Goal: Task Accomplishment & Management: Manage account settings

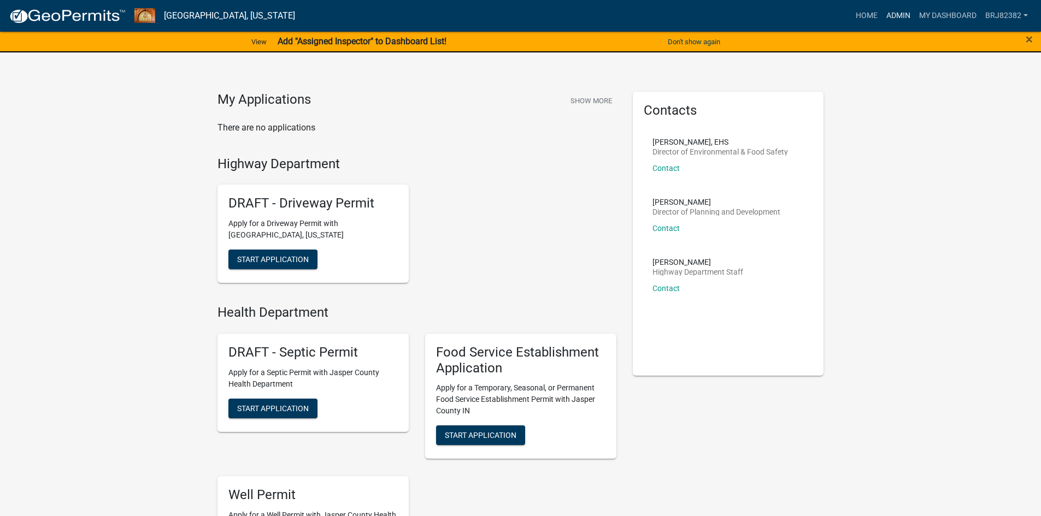
click at [898, 13] on link "Admin" at bounding box center [898, 15] width 33 height 21
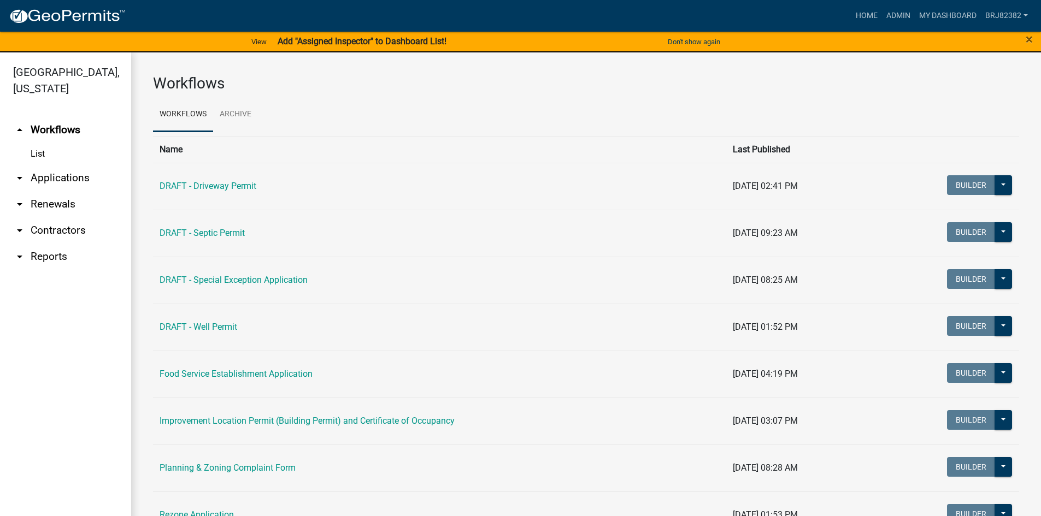
click at [63, 179] on link "arrow_drop_down Applications" at bounding box center [65, 178] width 131 height 26
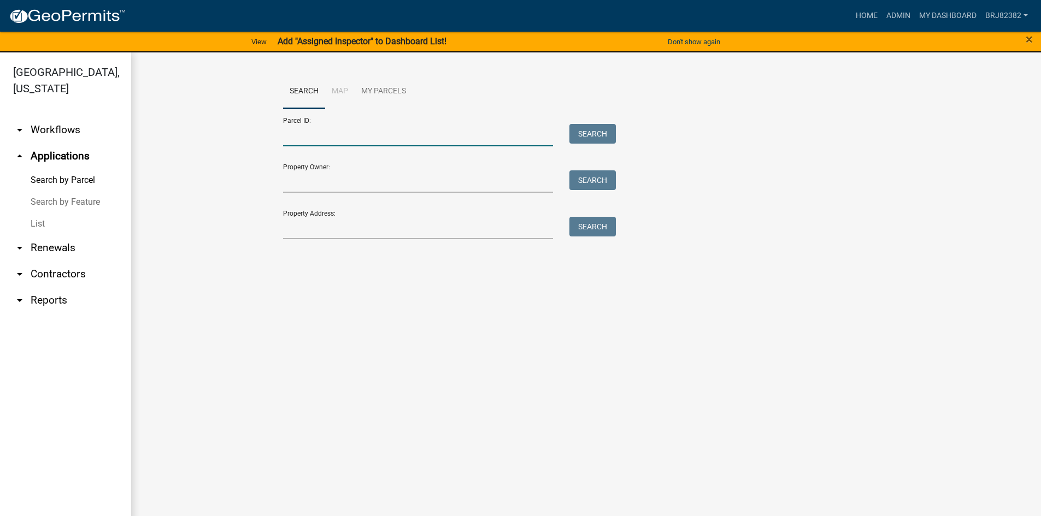
click at [315, 129] on input "Parcel ID:" at bounding box center [418, 135] width 270 height 22
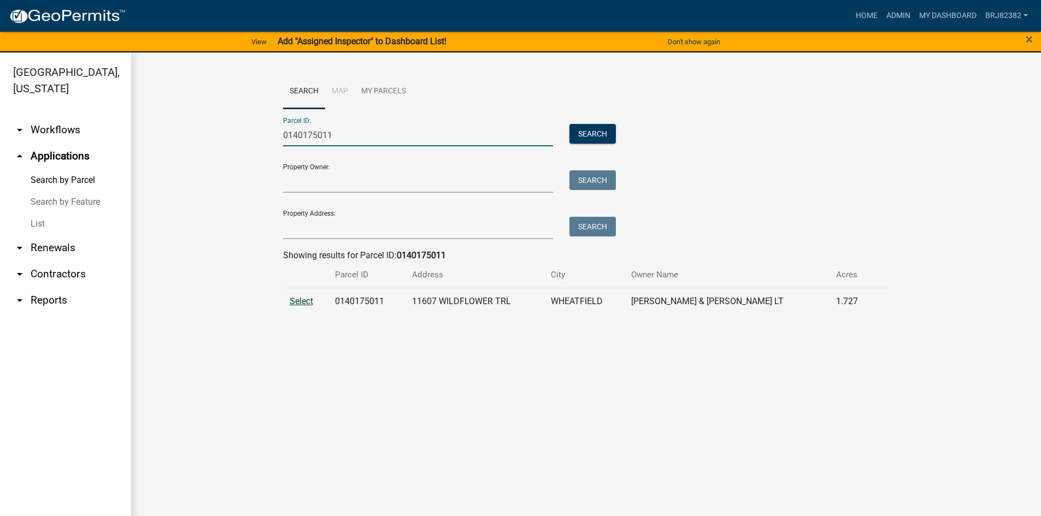
type input "0140175011"
click at [301, 305] on span "Select" at bounding box center [301, 301] width 23 height 10
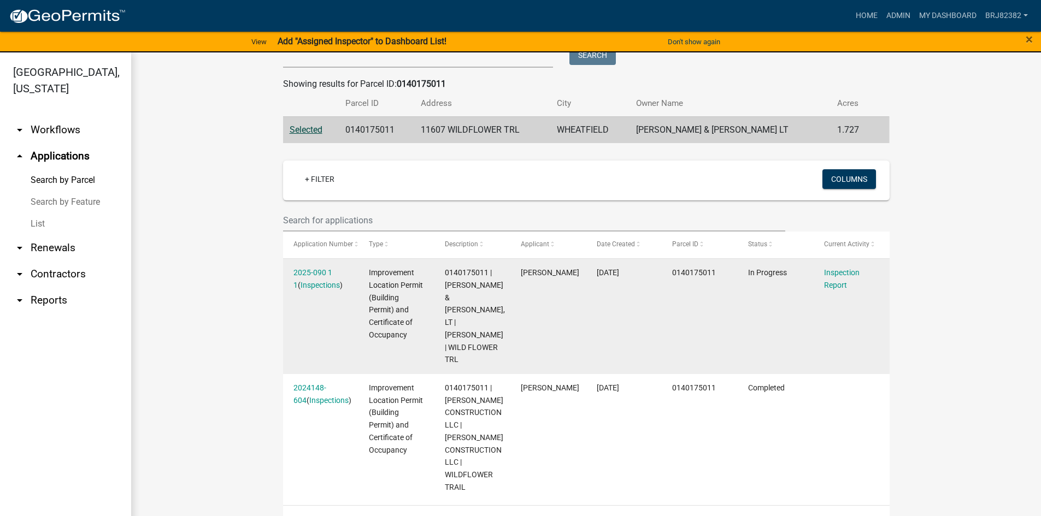
scroll to position [173, 0]
drag, startPoint x: 319, startPoint y: 272, endPoint x: 340, endPoint y: 280, distance: 22.6
click at [320, 272] on link "2025-090 1 1" at bounding box center [312, 277] width 39 height 21
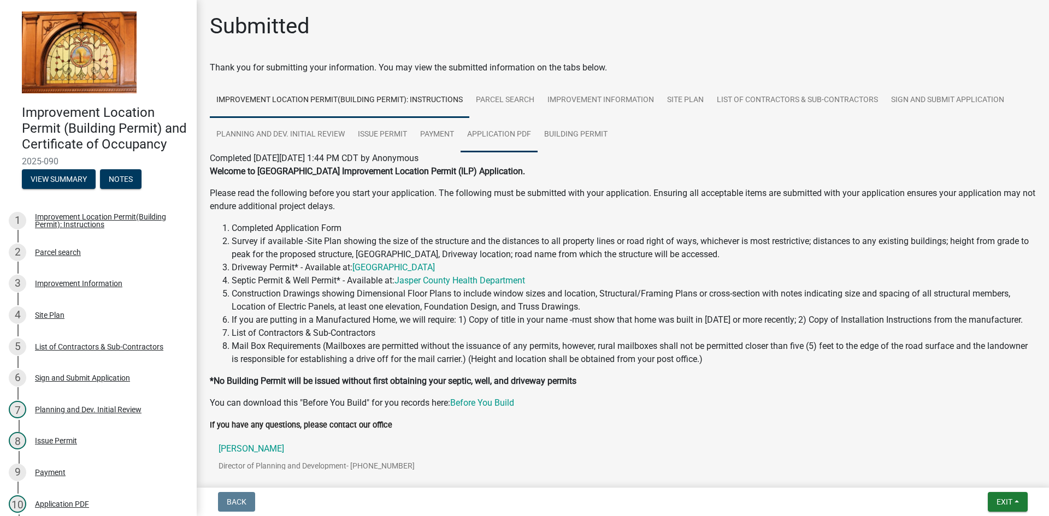
drag, startPoint x: 501, startPoint y: 132, endPoint x: 533, endPoint y: 183, distance: 60.6
click at [500, 132] on link "Application PDF" at bounding box center [499, 134] width 77 height 35
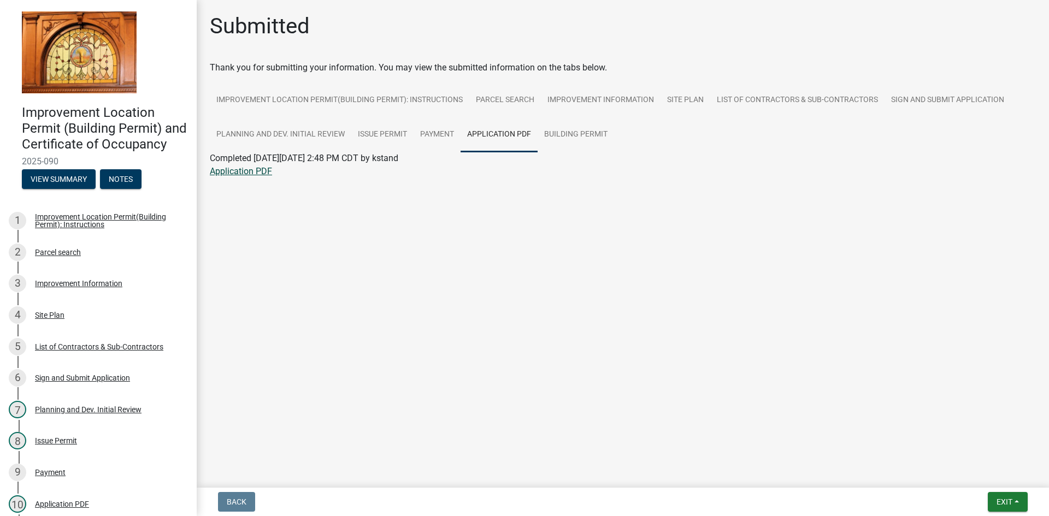
click at [260, 169] on link "Application PDF" at bounding box center [241, 171] width 62 height 10
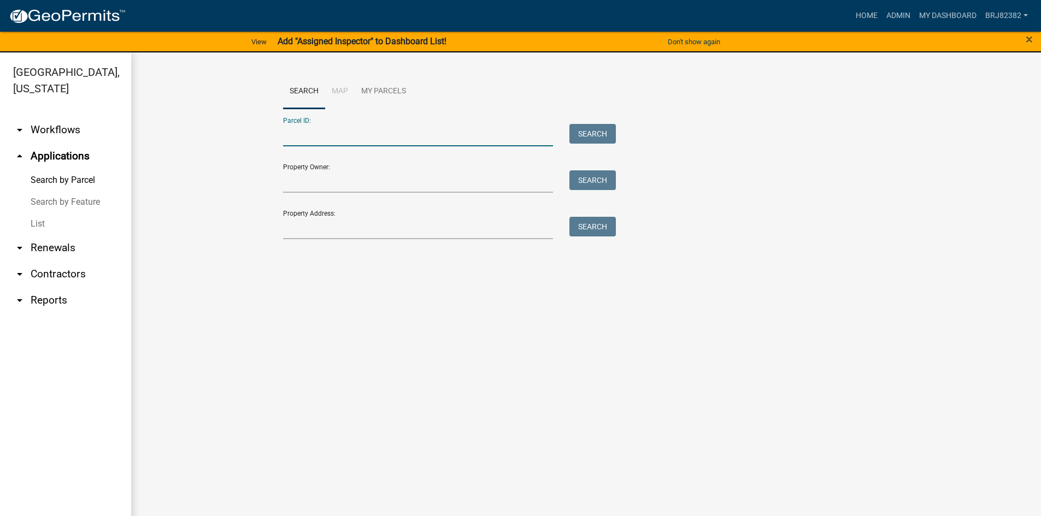
click at [314, 137] on input "Parcel ID:" at bounding box center [418, 135] width 270 height 22
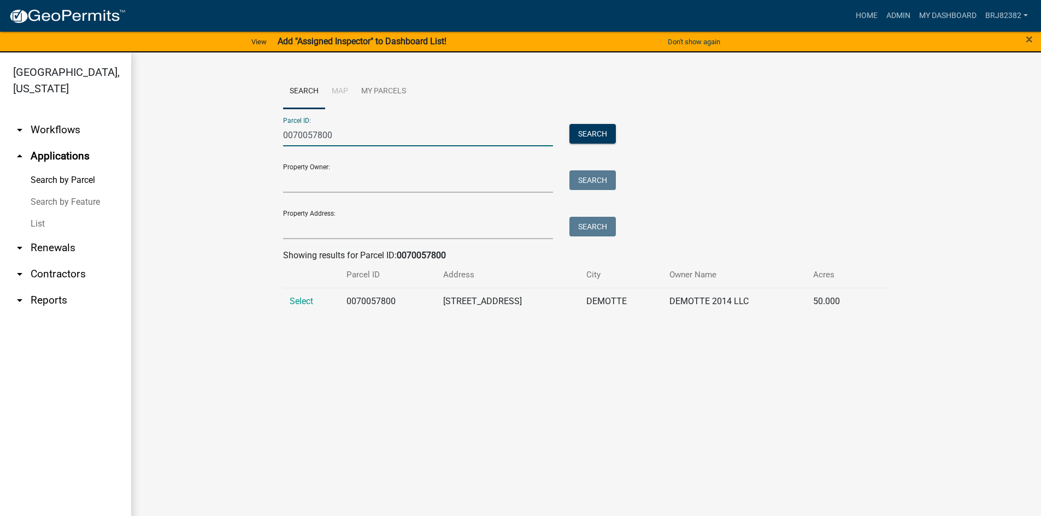
type input "0070057800"
click at [316, 302] on td "Select" at bounding box center [311, 301] width 57 height 27
click at [309, 305] on span "Select" at bounding box center [301, 301] width 23 height 10
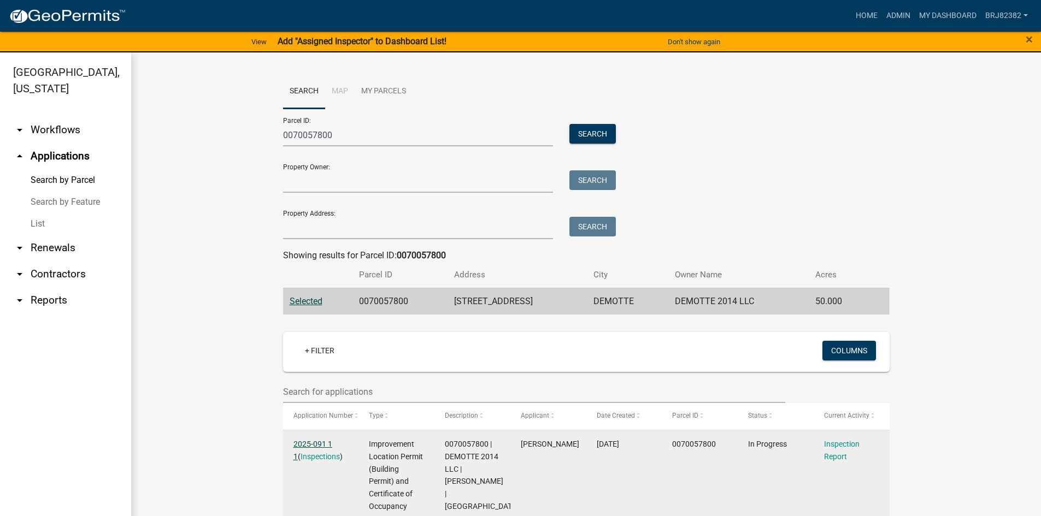
click at [300, 447] on link "2025-091 1 1" at bounding box center [312, 450] width 39 height 21
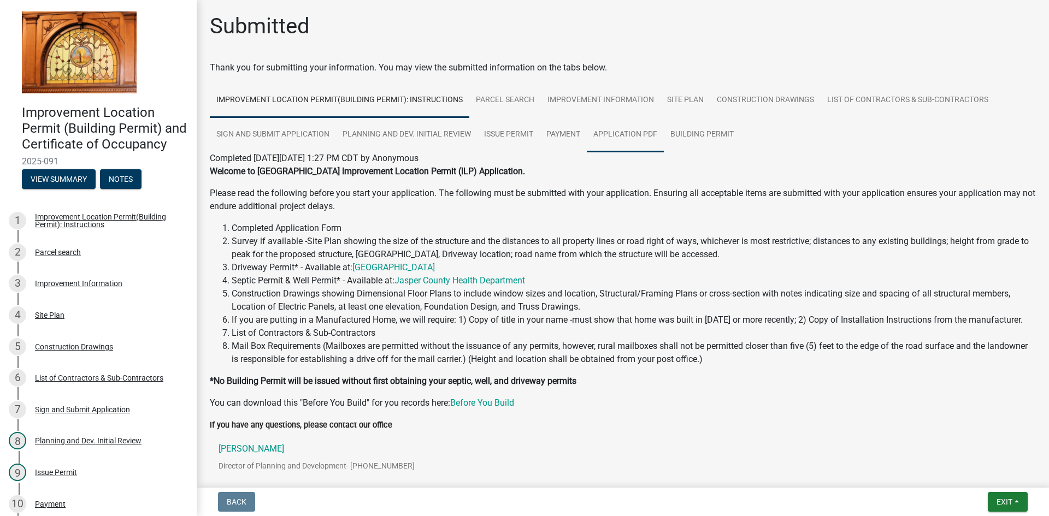
click at [641, 140] on link "Application PDF" at bounding box center [625, 134] width 77 height 35
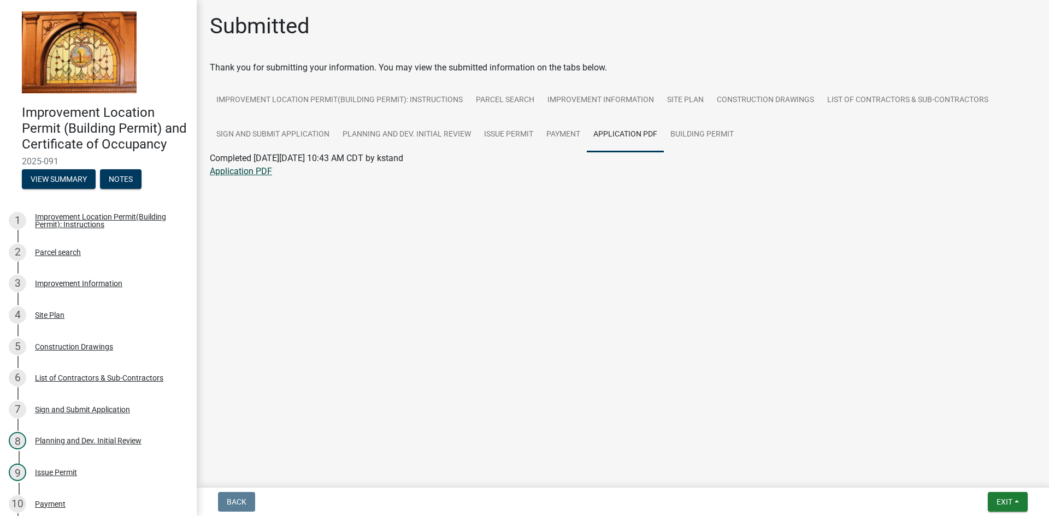
click at [258, 169] on link "Application PDF" at bounding box center [241, 171] width 62 height 10
click at [772, 104] on link "Construction Drawings" at bounding box center [765, 100] width 110 height 35
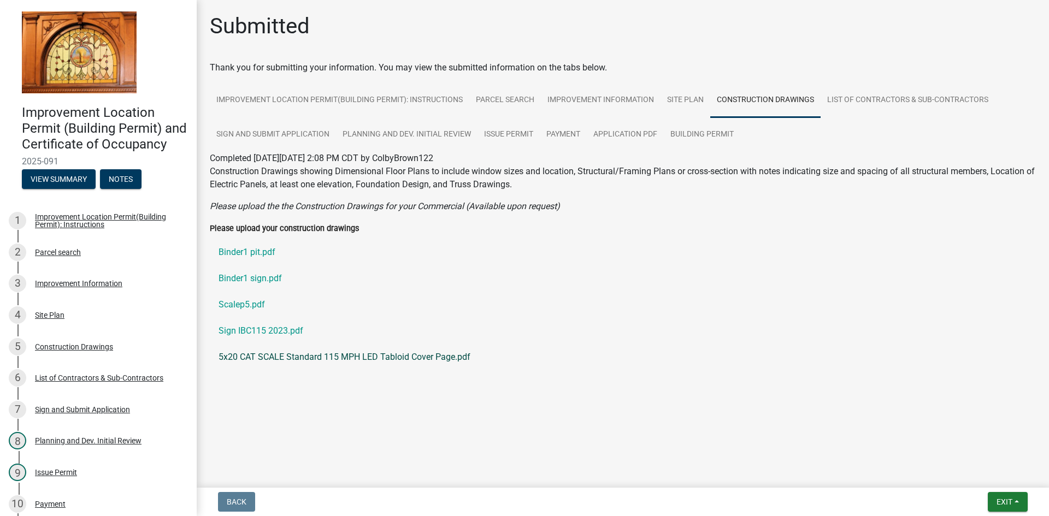
click at [274, 355] on link "5x20 CAT SCALE Standard 115 MPH LED Tabloid Cover Page.pdf" at bounding box center [623, 357] width 826 height 26
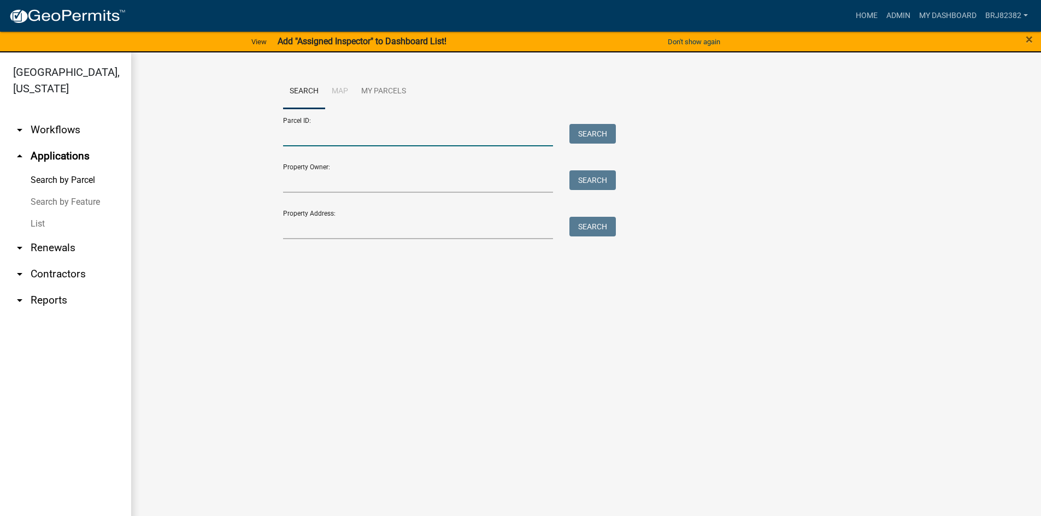
click at [340, 131] on input "Parcel ID:" at bounding box center [418, 135] width 270 height 22
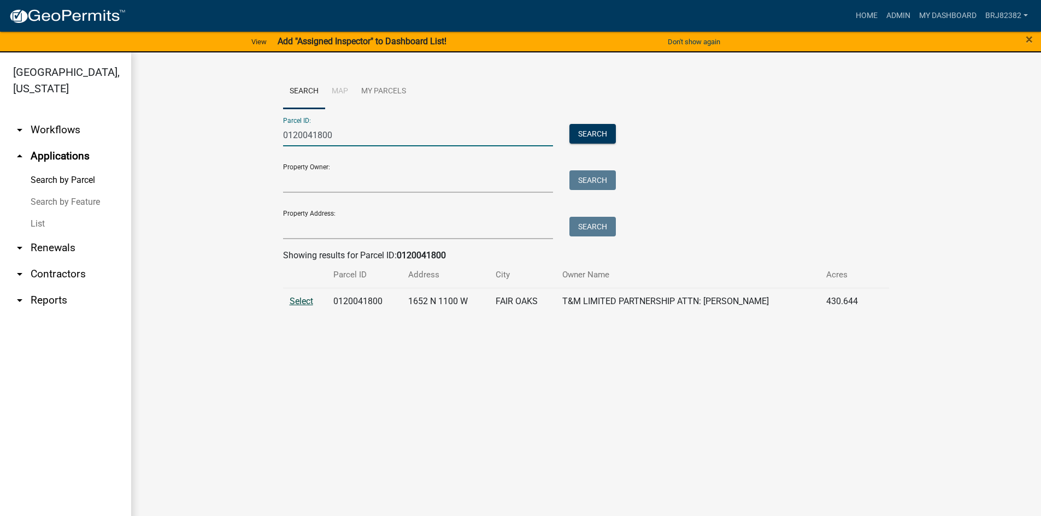
type input "0120041800"
click at [291, 302] on span "Select" at bounding box center [301, 301] width 23 height 10
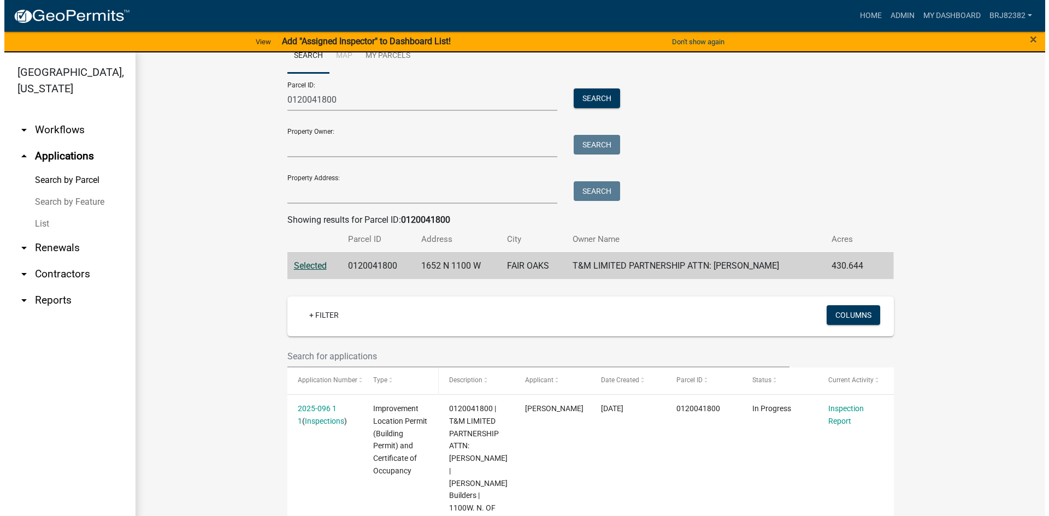
scroll to position [55, 0]
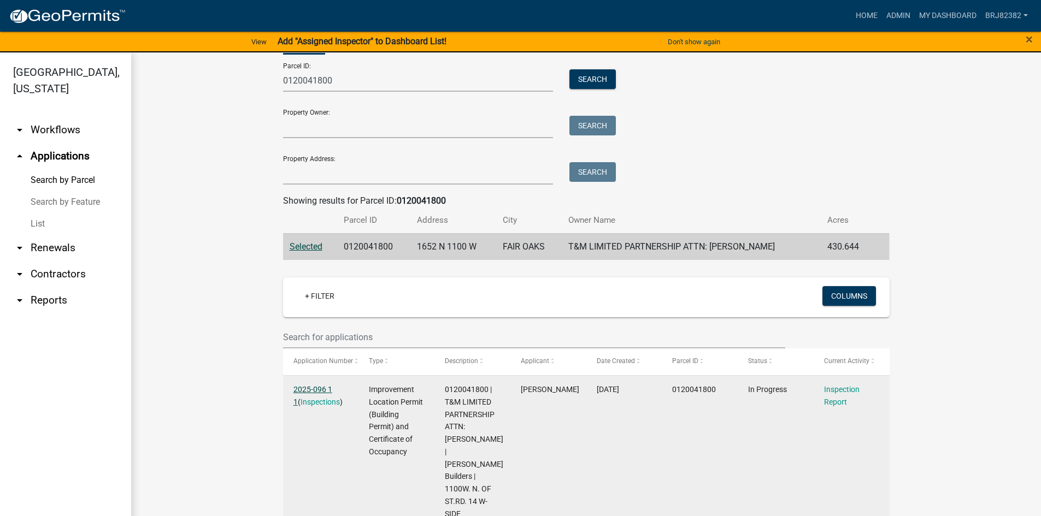
click at [308, 389] on link "2025-096 1 1" at bounding box center [312, 395] width 39 height 21
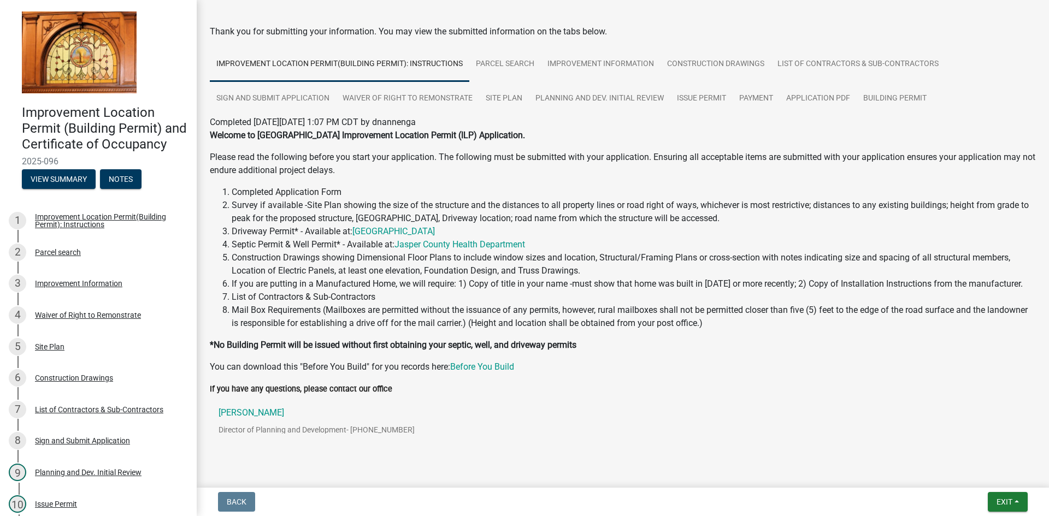
scroll to position [73, 0]
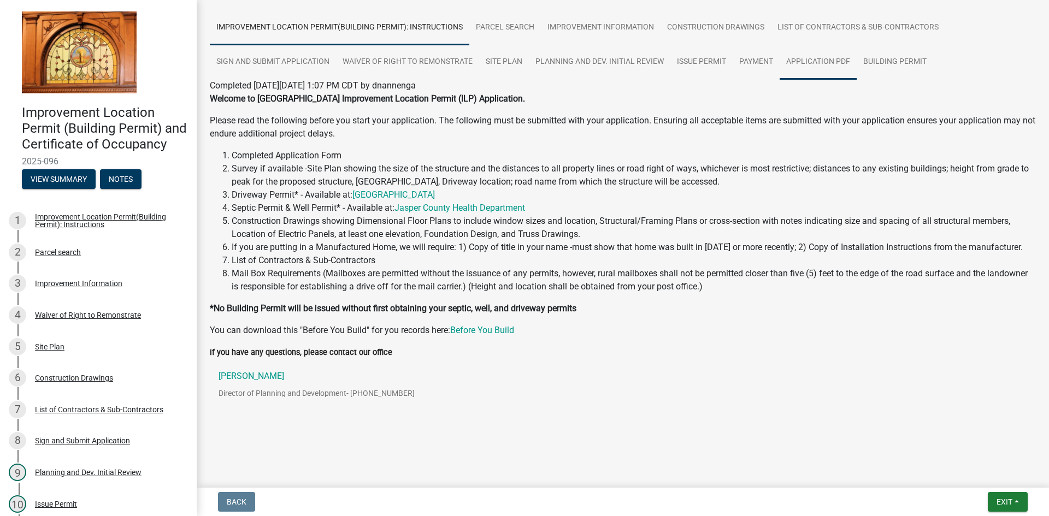
click at [810, 61] on link "Application PDF" at bounding box center [818, 62] width 77 height 35
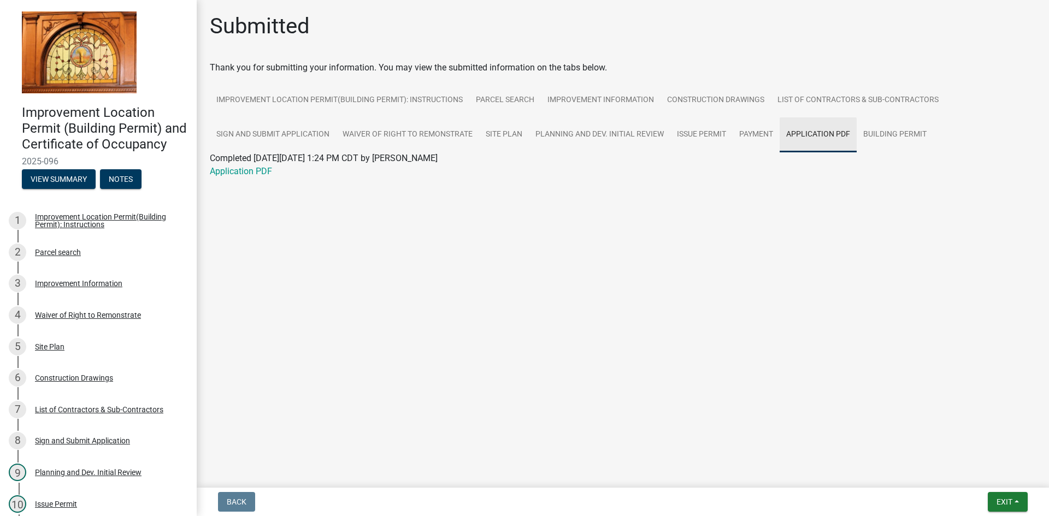
scroll to position [0, 0]
click at [264, 172] on link "Application PDF" at bounding box center [241, 171] width 62 height 10
drag, startPoint x: 723, startPoint y: 104, endPoint x: 682, endPoint y: 309, distance: 208.8
click at [722, 105] on link "Construction Drawings" at bounding box center [716, 100] width 110 height 35
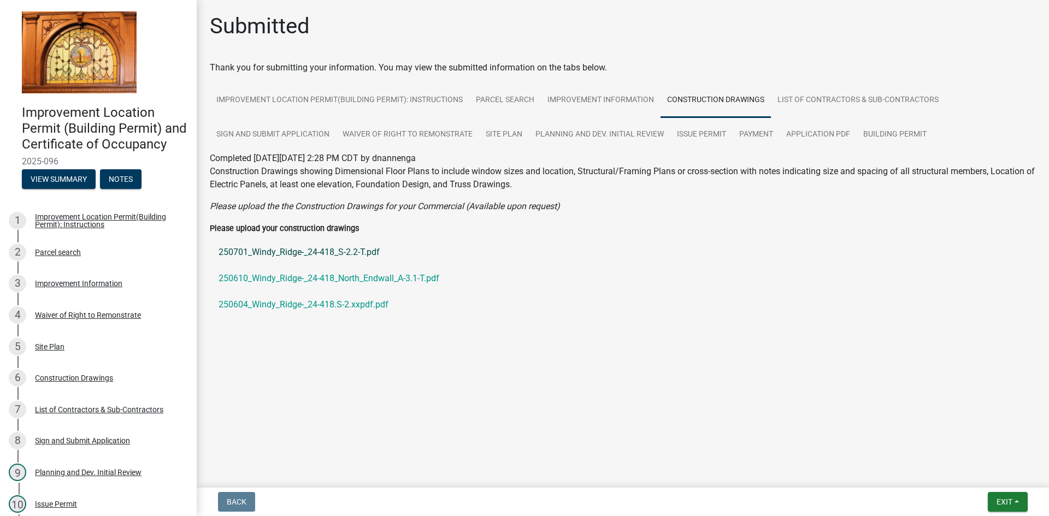
click at [286, 257] on link "250701_Windy_Ridge-_24-418_S-2.2-T.pdf" at bounding box center [623, 252] width 826 height 26
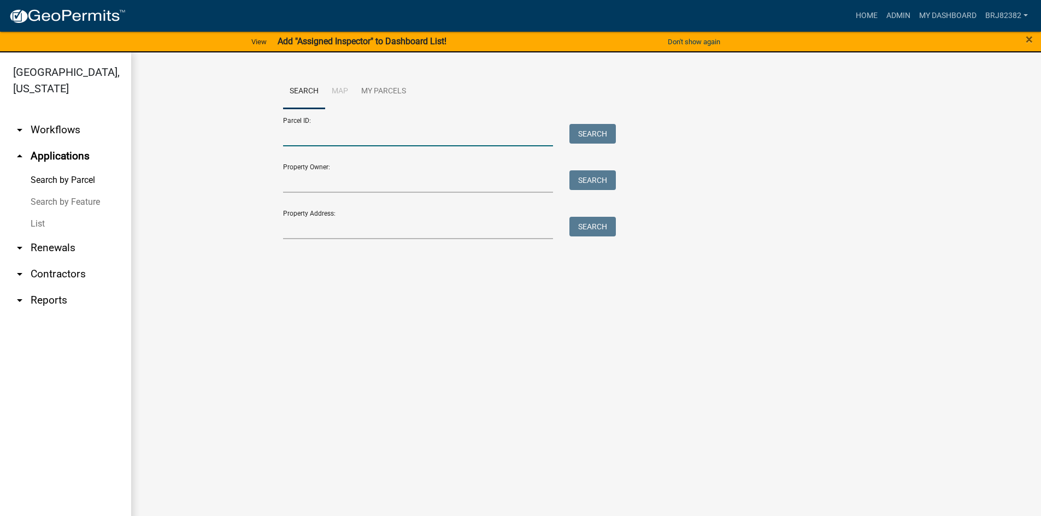
click at [313, 138] on input "Parcel ID:" at bounding box center [418, 135] width 270 height 22
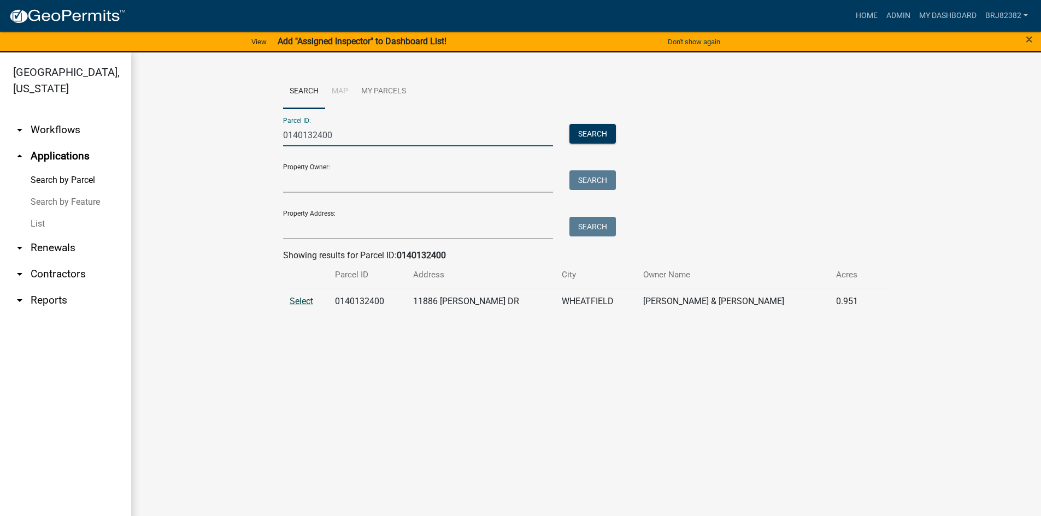
type input "0140132400"
drag, startPoint x: 304, startPoint y: 303, endPoint x: 255, endPoint y: 301, distance: 48.7
click at [302, 303] on span "Select" at bounding box center [301, 301] width 23 height 10
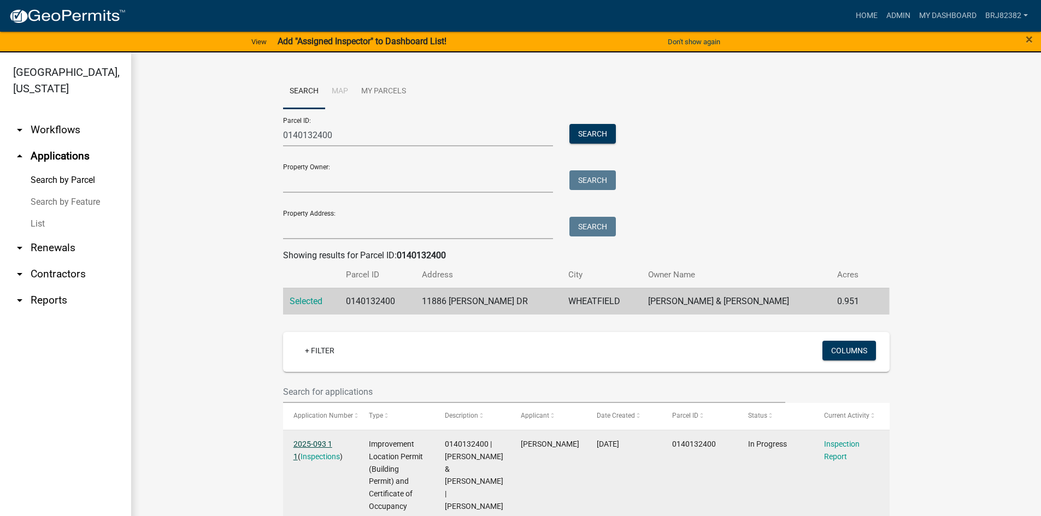
click at [297, 442] on link "2025-093 1 1" at bounding box center [312, 450] width 39 height 21
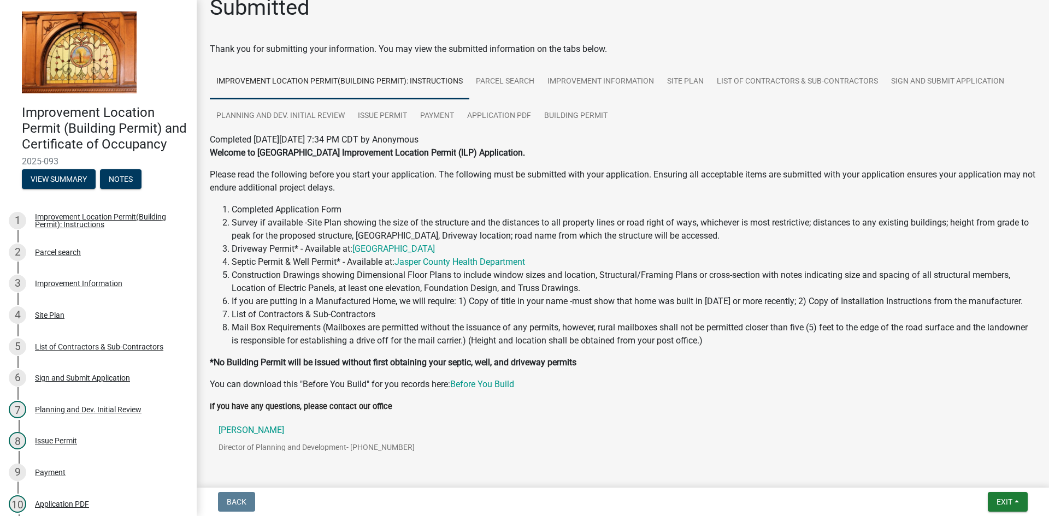
scroll to position [18, 0]
drag, startPoint x: 478, startPoint y: 116, endPoint x: 494, endPoint y: 150, distance: 37.1
click at [479, 117] on link "Application PDF" at bounding box center [499, 116] width 77 height 35
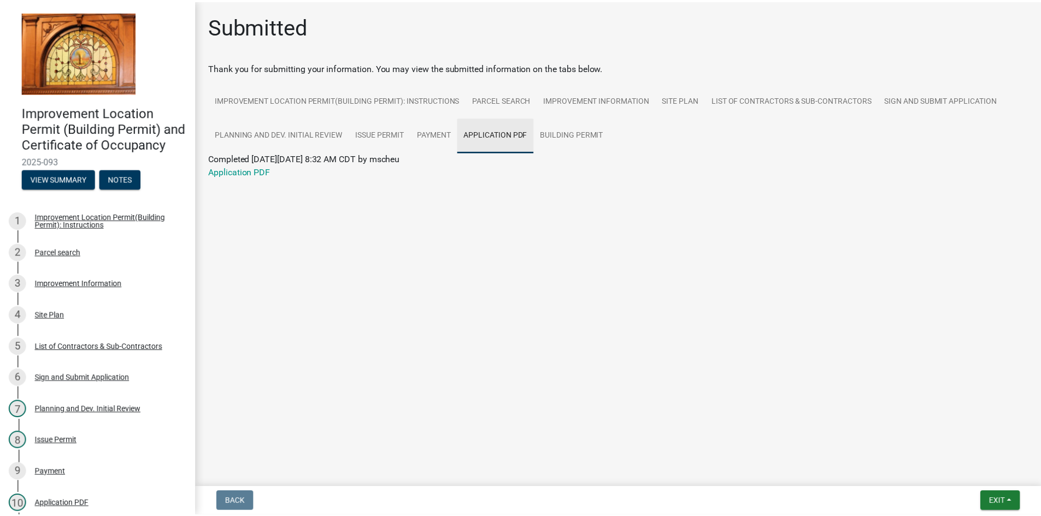
scroll to position [0, 0]
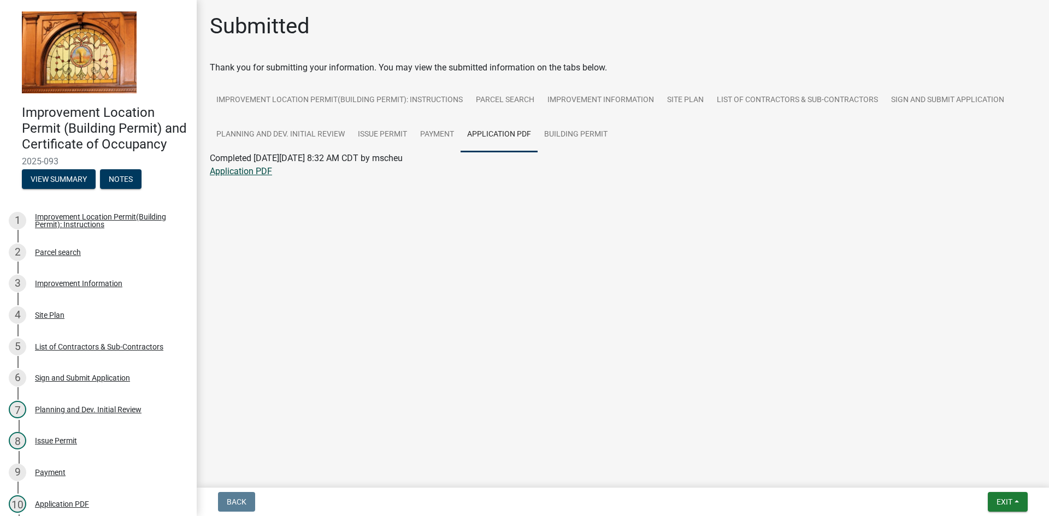
click at [250, 173] on link "Application PDF" at bounding box center [241, 171] width 62 height 10
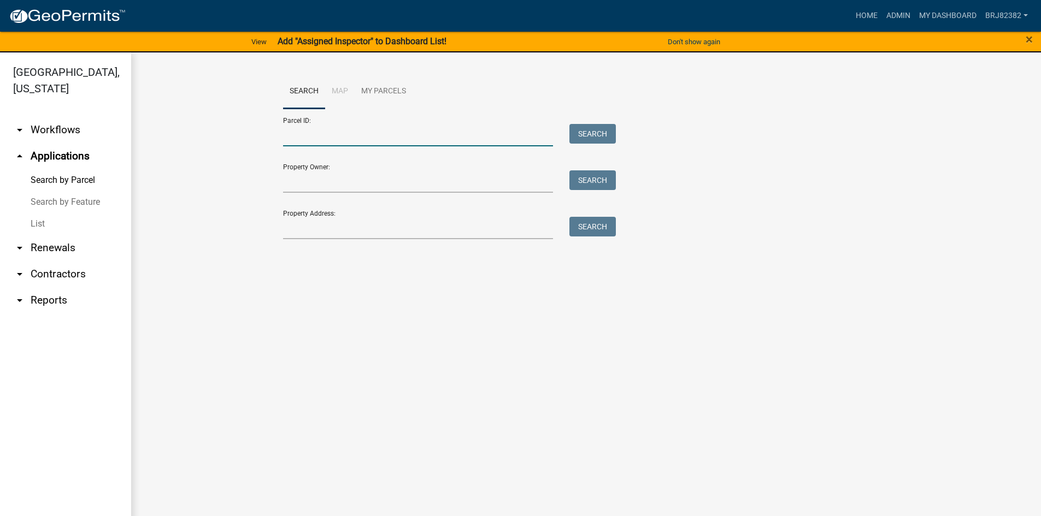
click at [373, 137] on input "Parcel ID:" at bounding box center [418, 135] width 270 height 22
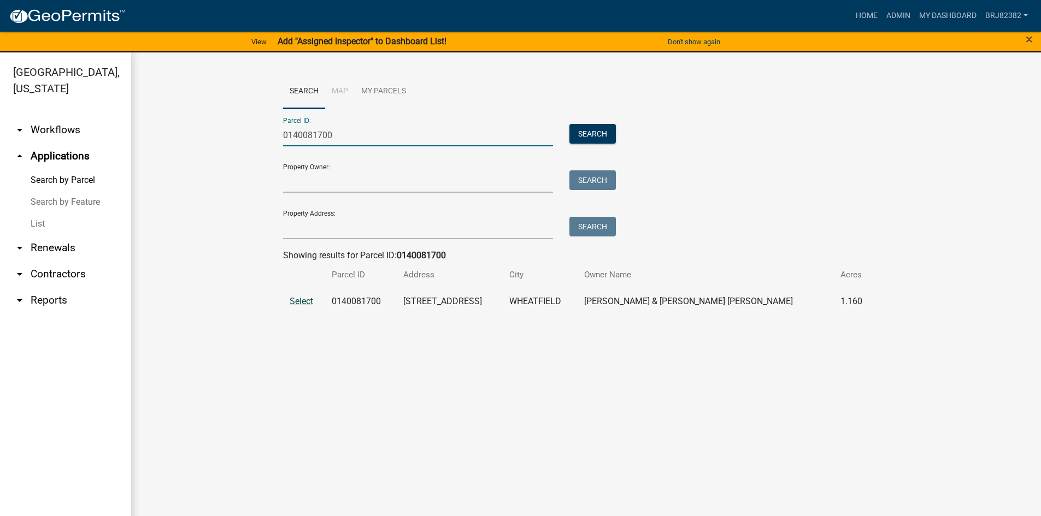
type input "0140081700"
click at [306, 296] on span "Select" at bounding box center [301, 301] width 23 height 10
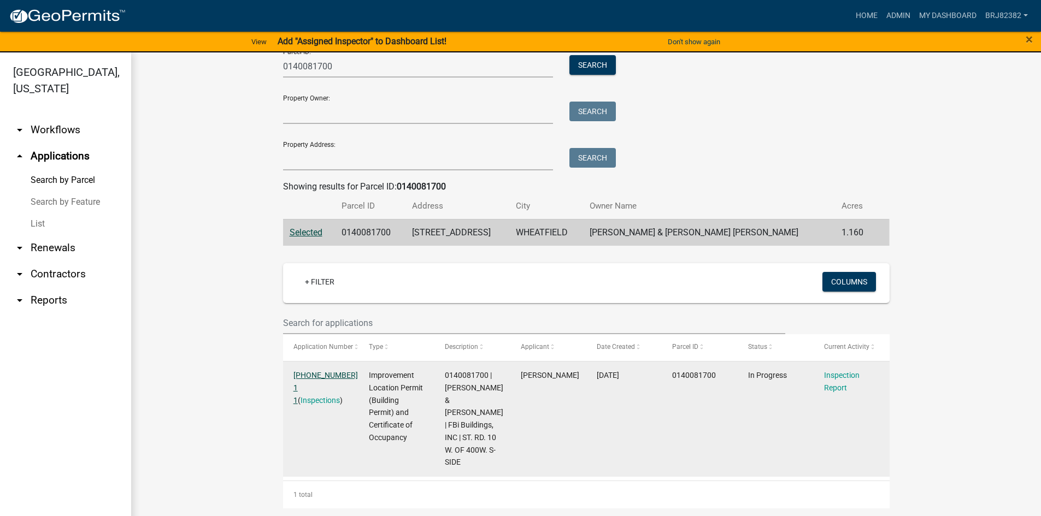
scroll to position [70, 0]
click at [331, 372] on link "[PHONE_NUMBER] 1 1" at bounding box center [325, 387] width 64 height 34
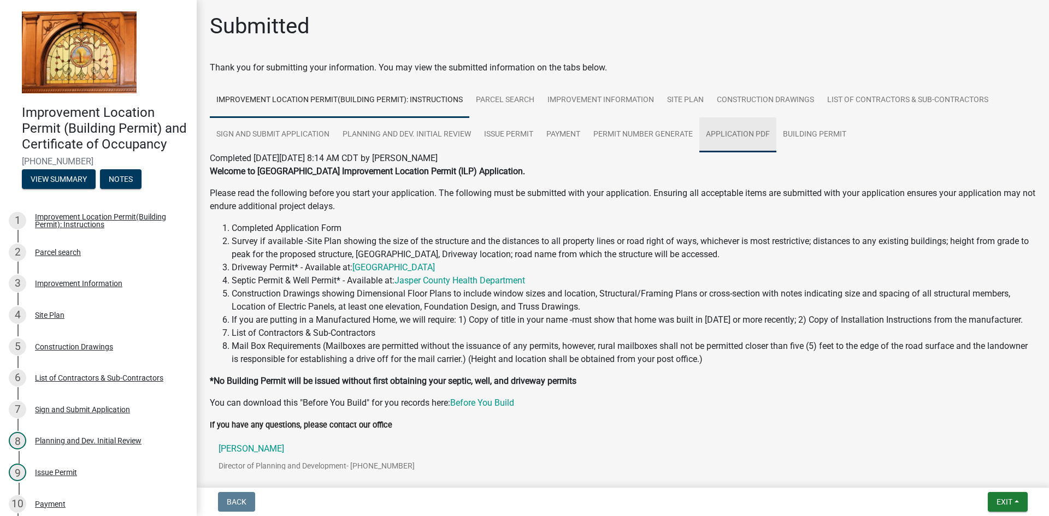
click at [759, 133] on link "Application PDF" at bounding box center [737, 134] width 77 height 35
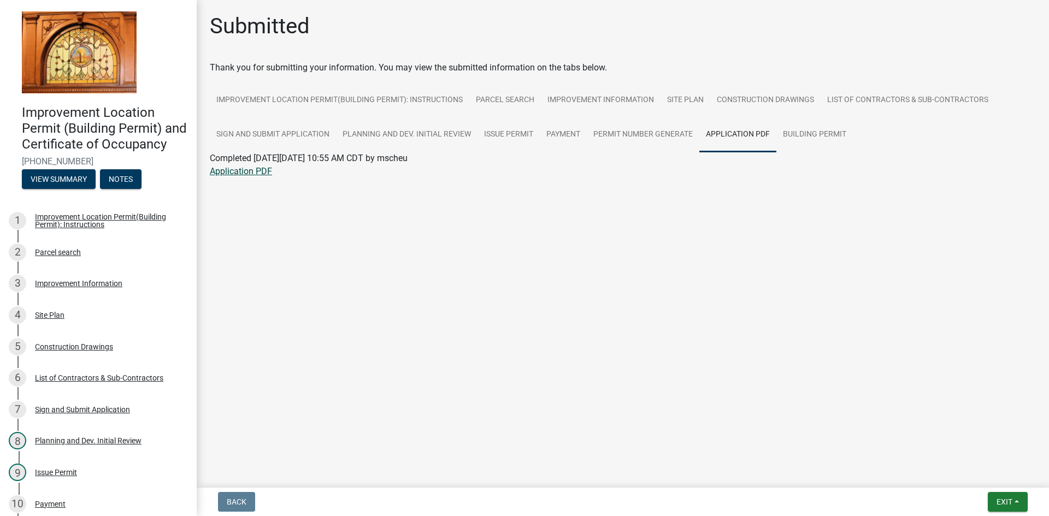
click at [237, 168] on link "Application PDF" at bounding box center [241, 171] width 62 height 10
drag, startPoint x: 745, startPoint y: 102, endPoint x: 751, endPoint y: 135, distance: 33.9
click at [745, 102] on link "Construction Drawings" at bounding box center [765, 100] width 110 height 35
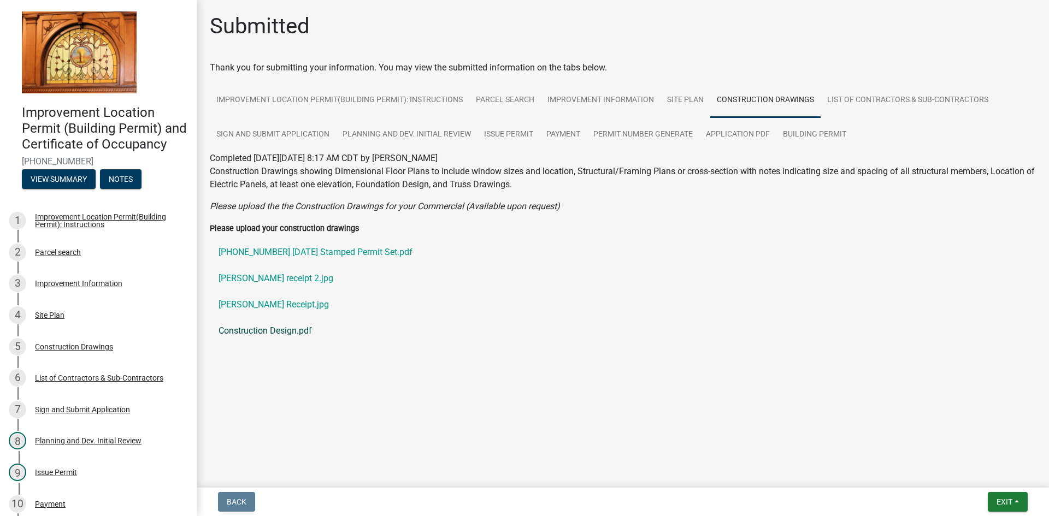
click at [273, 326] on link "Construction Design.pdf" at bounding box center [623, 331] width 826 height 26
click at [254, 303] on link "[PERSON_NAME] Receipt.jpg" at bounding box center [623, 305] width 826 height 26
click at [258, 279] on link "[PERSON_NAME] receipt 2.jpg" at bounding box center [623, 279] width 826 height 26
click at [254, 252] on link "[PHONE_NUMBER] [DATE] Stamped Permit Set.pdf" at bounding box center [623, 252] width 826 height 26
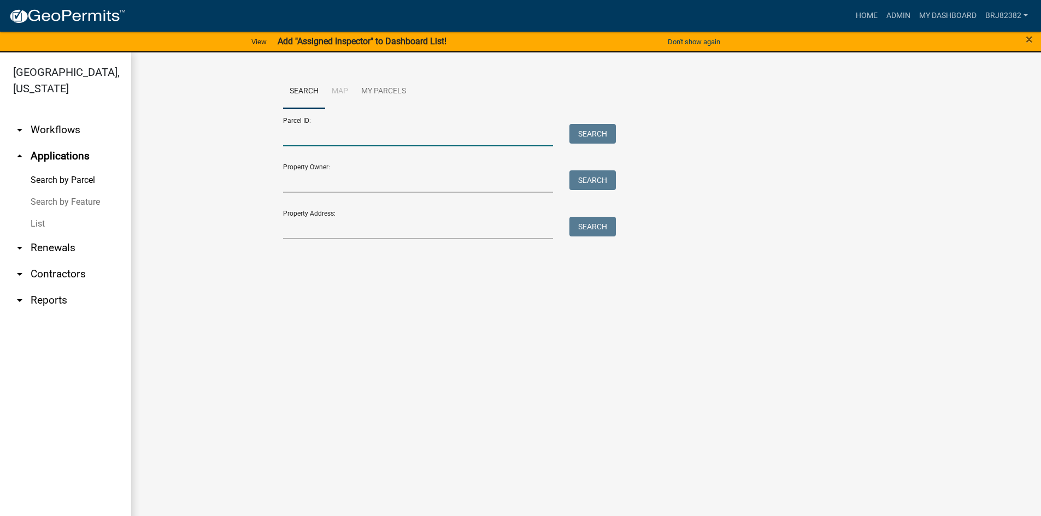
click at [319, 137] on input "Parcel ID:" at bounding box center [418, 135] width 270 height 22
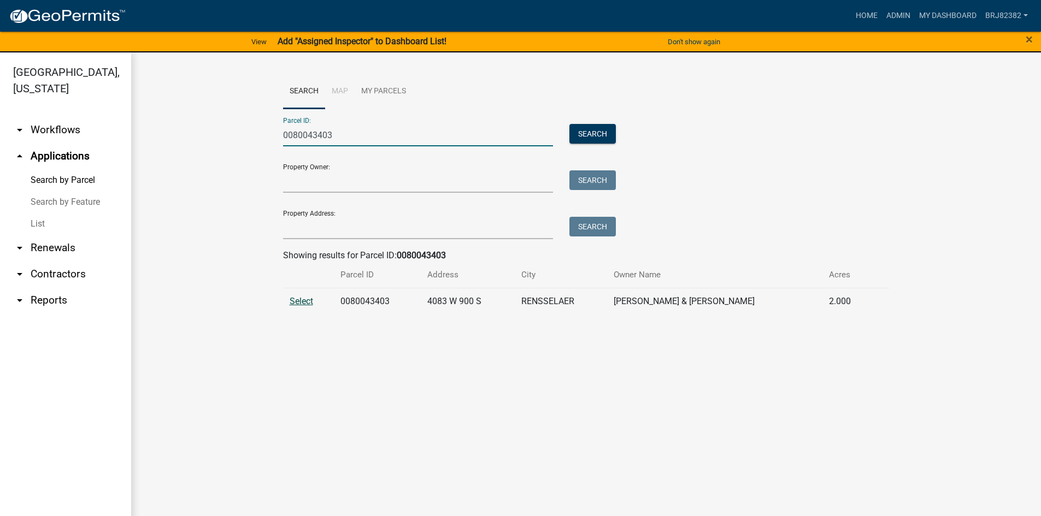
type input "0080043403"
click at [293, 296] on span "Select" at bounding box center [301, 301] width 23 height 10
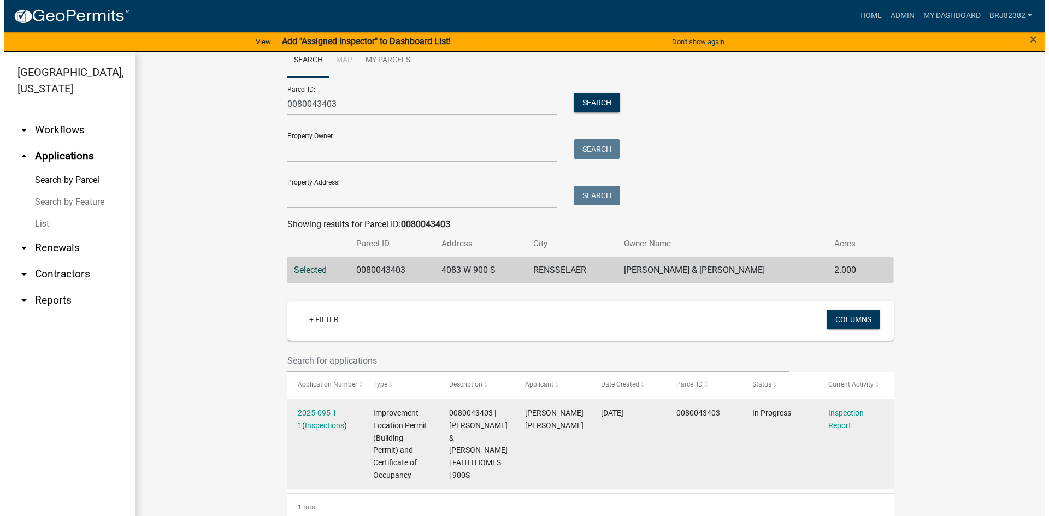
scroll to position [45, 0]
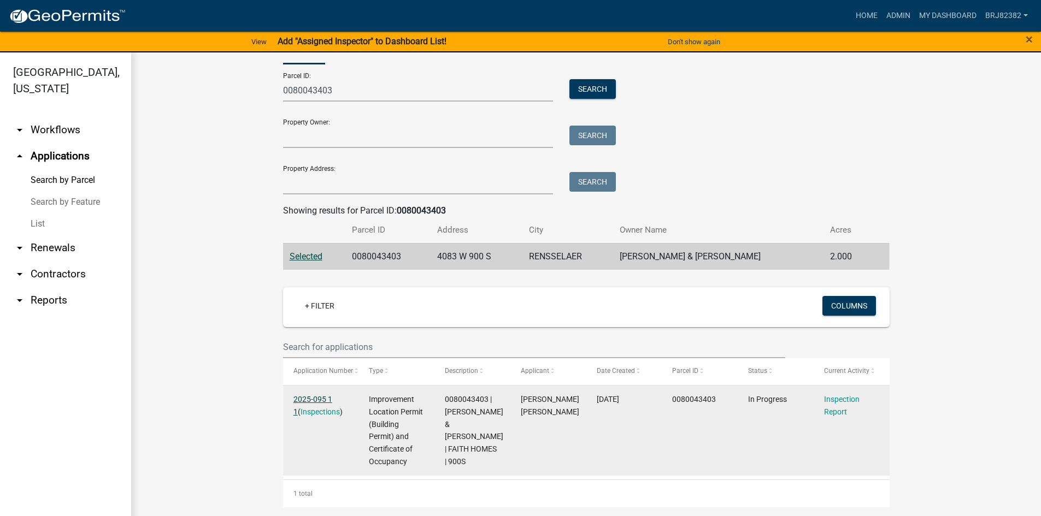
click at [317, 396] on link "2025-095 1 1" at bounding box center [312, 405] width 39 height 21
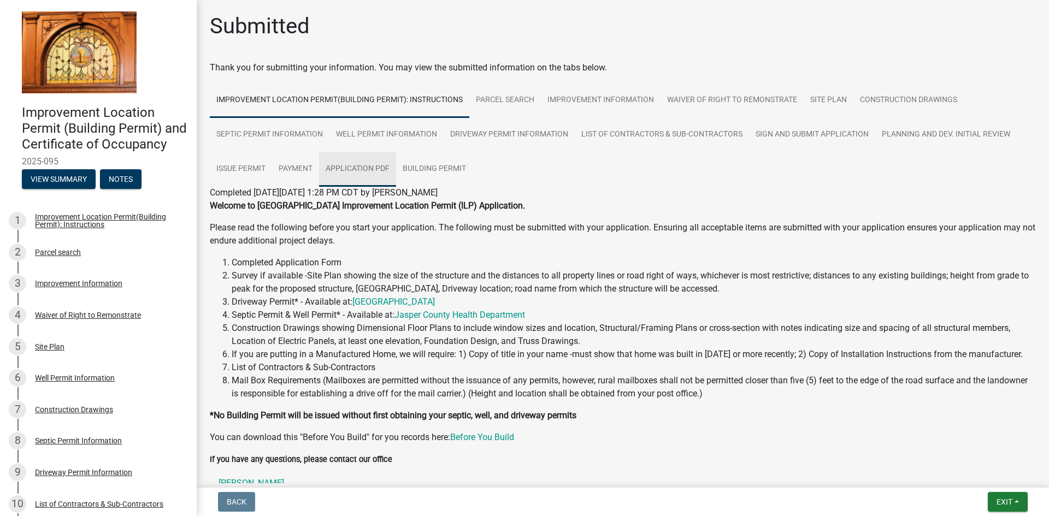
click at [368, 173] on link "Application PDF" at bounding box center [357, 169] width 77 height 35
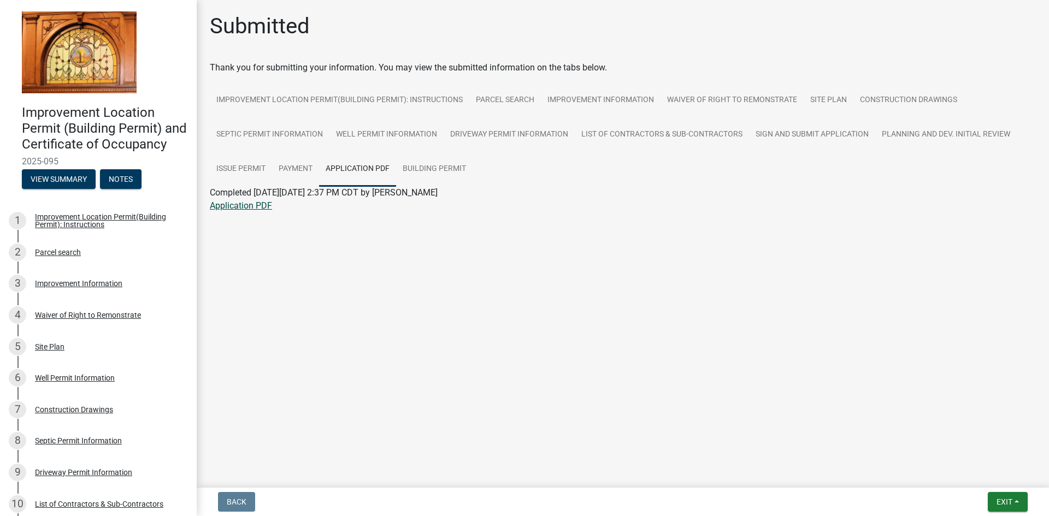
click at [248, 207] on link "Application PDF" at bounding box center [241, 206] width 62 height 10
drag, startPoint x: 905, startPoint y: 101, endPoint x: 804, endPoint y: 205, distance: 144.9
click at [905, 101] on link "Construction Drawings" at bounding box center [908, 100] width 110 height 35
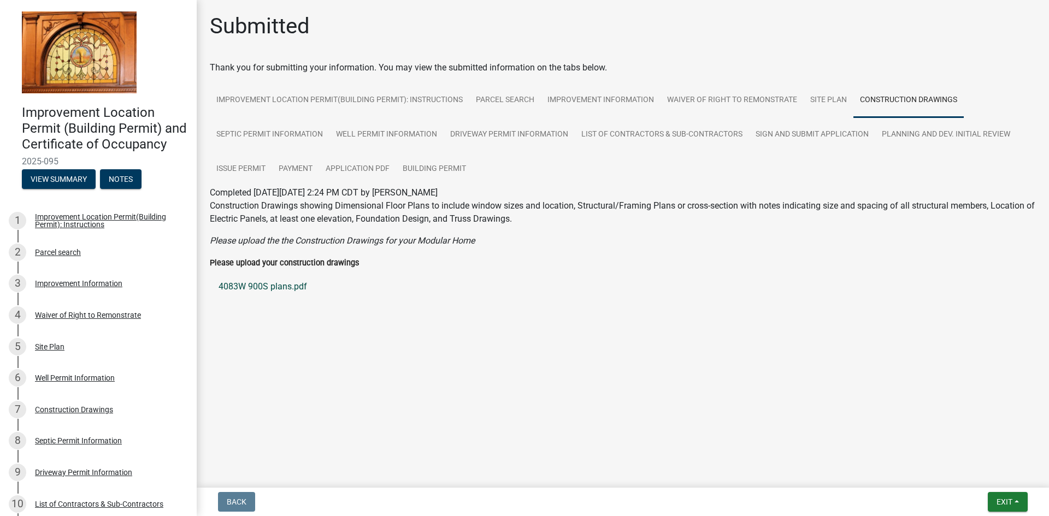
click at [272, 284] on link "4083W 900S plans.pdf" at bounding box center [623, 287] width 826 height 26
